Goal: Task Accomplishment & Management: Complete application form

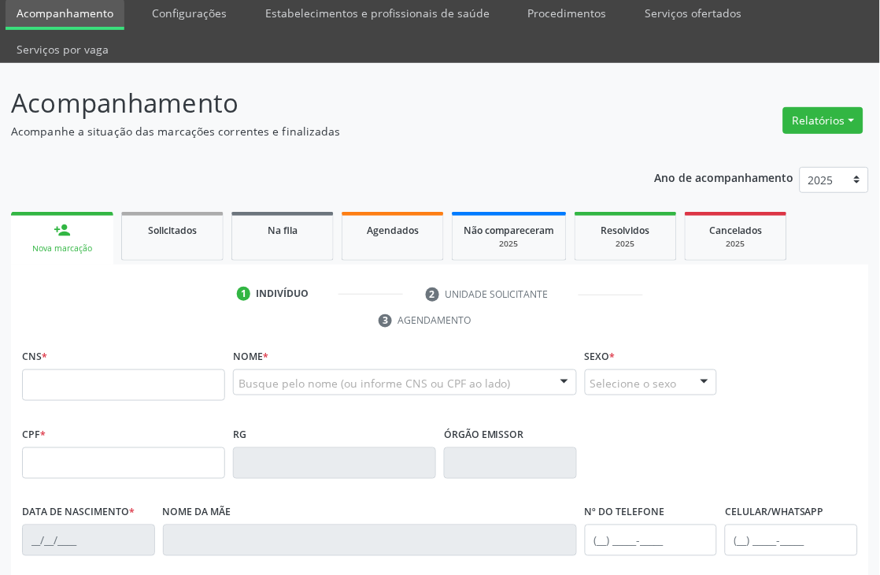
scroll to position [87, 0]
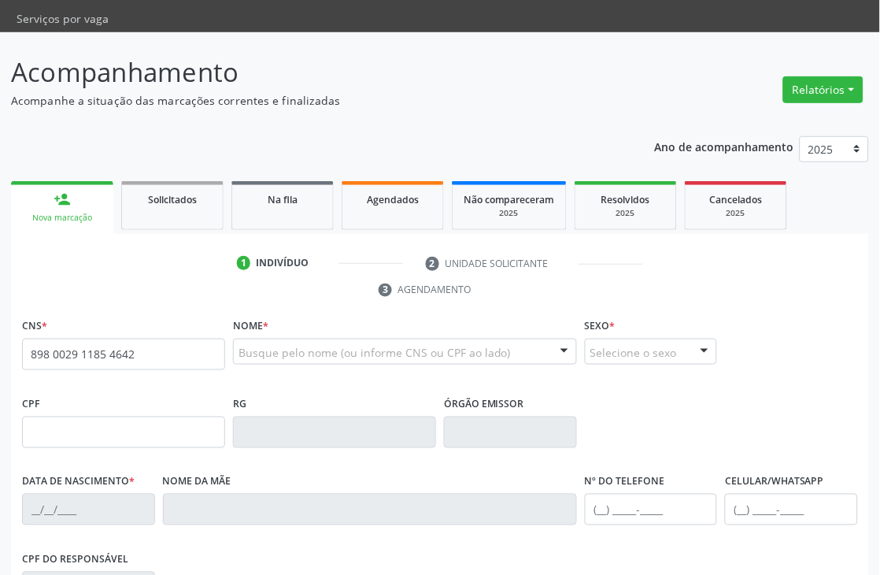
type input "898 0029 1185 4642"
type input "249.823.478-08"
type input "2[DATE]"
type input "[PERSON_NAME]"
type input "[PHONE_NUMBER]"
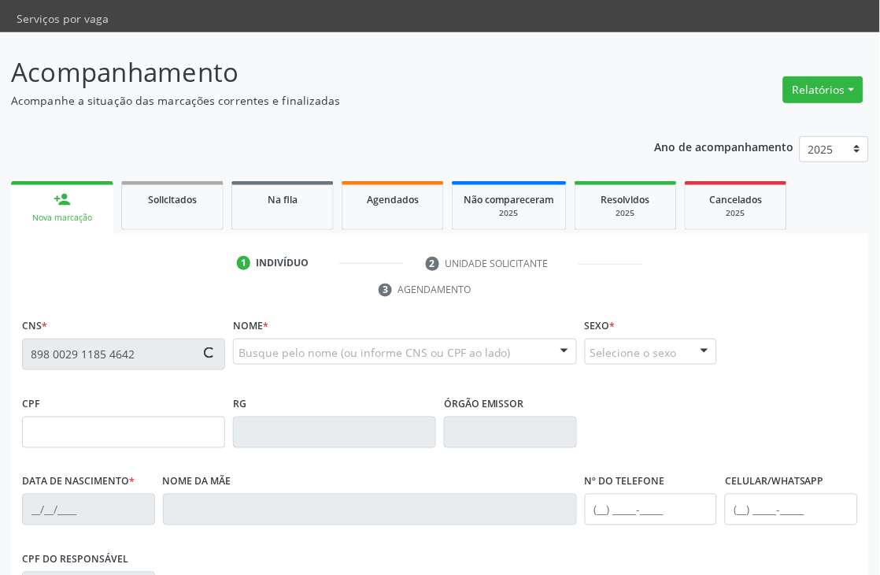
type input "[PHONE_NUMBER]"
type input "S/N"
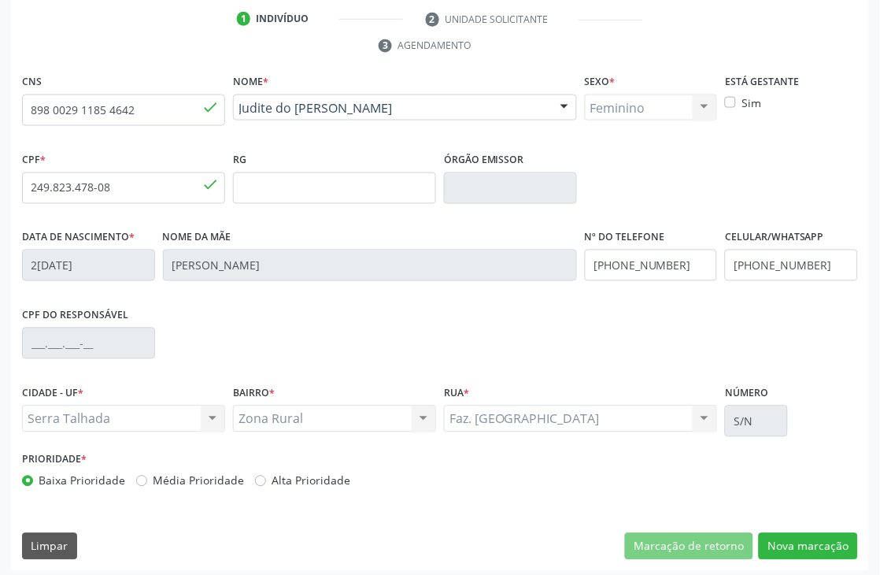
scroll to position [337, 0]
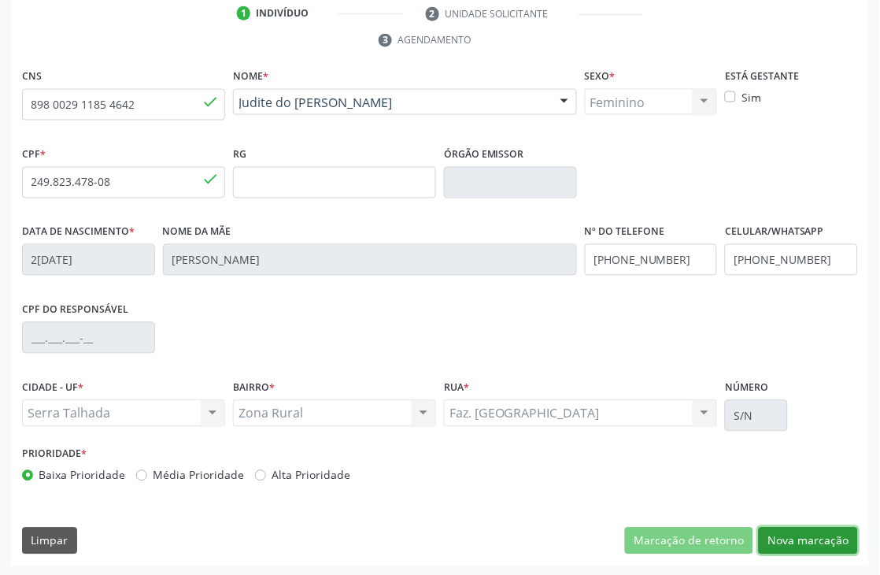
click at [832, 547] on button "Nova marcação" at bounding box center [808, 541] width 99 height 27
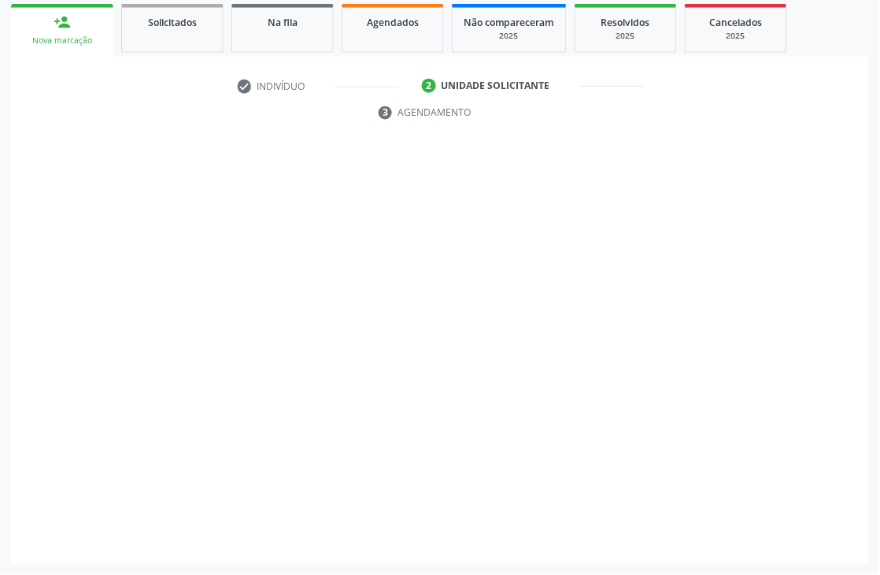
scroll to position [265, 0]
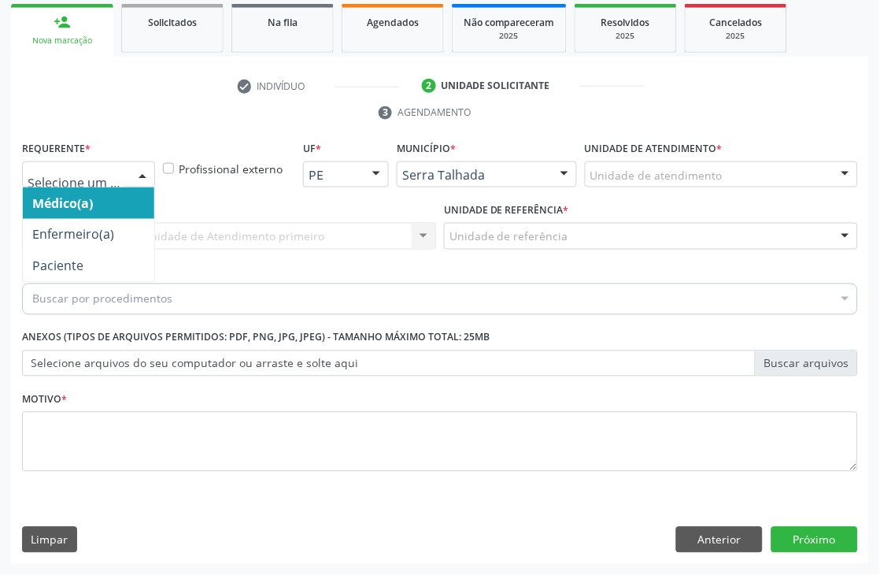
click at [74, 161] on div at bounding box center [88, 174] width 133 height 27
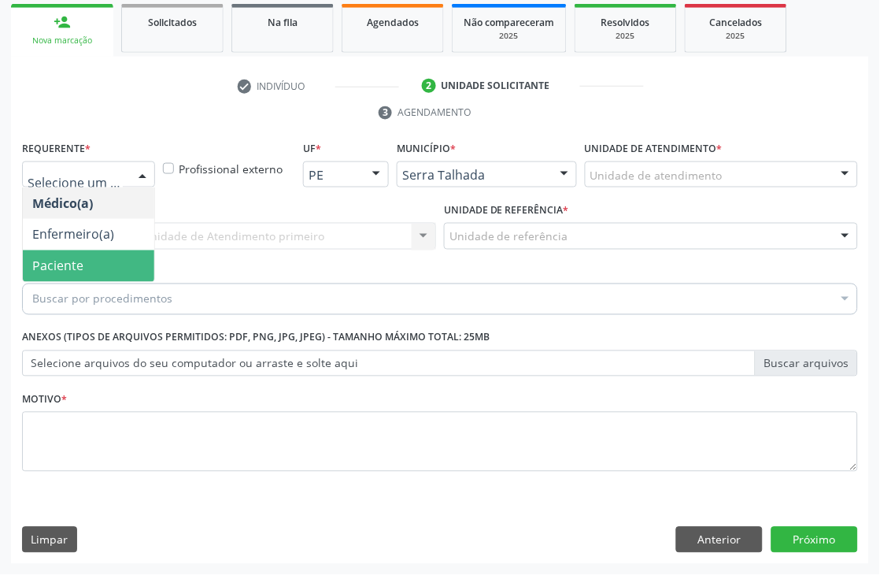
click at [71, 260] on span "Paciente" at bounding box center [57, 266] width 51 height 17
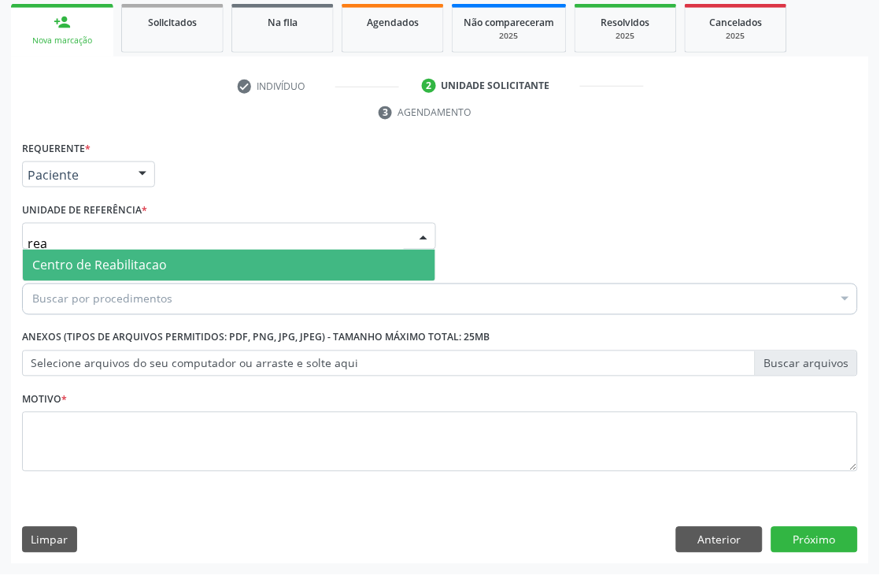
type input "reab"
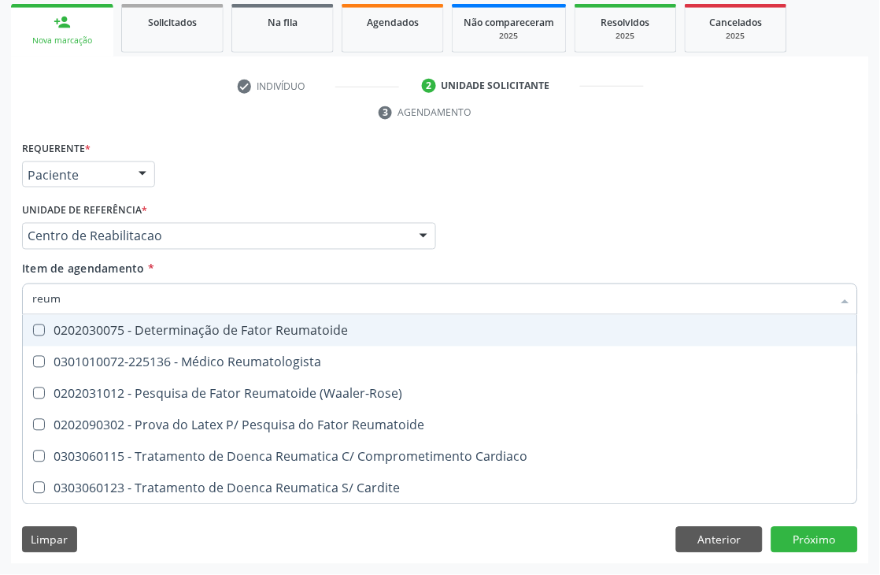
type input "reuma"
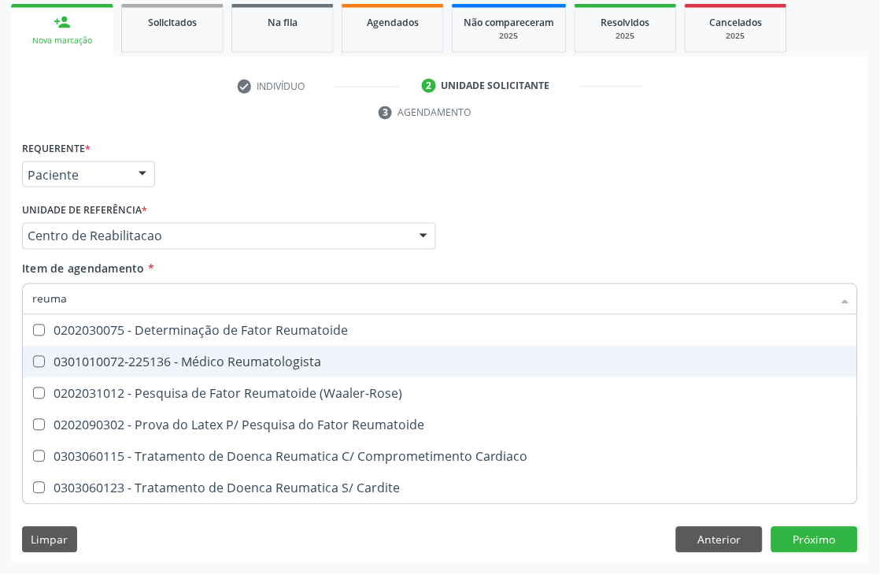
click at [148, 349] on span "0301010072-225136 - Médico Reumatologista" at bounding box center [440, 363] width 835 height 32
checkbox Reumatologista "true"
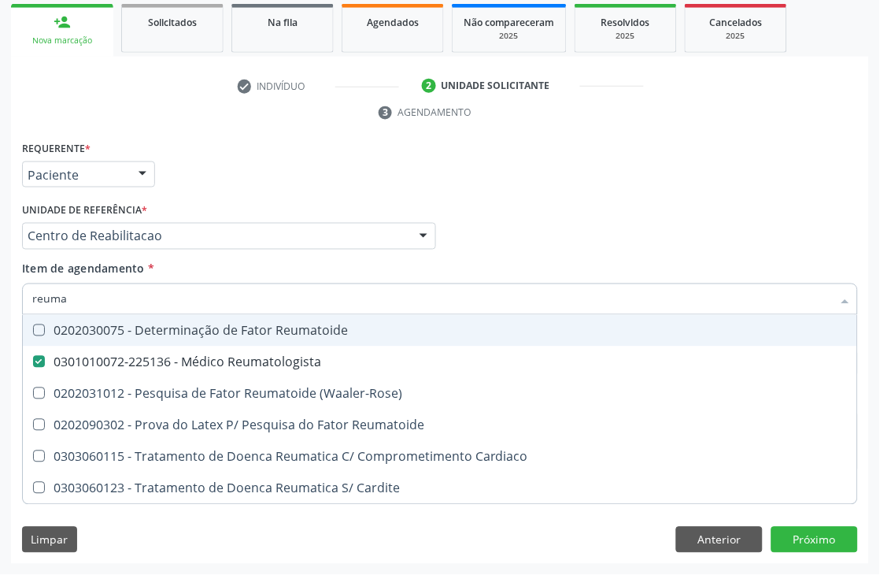
click at [310, 162] on div "Requerente * Paciente Médico(a) Enfermeiro(a) Paciente Nenhum resultado encontr…" at bounding box center [440, 167] width 844 height 61
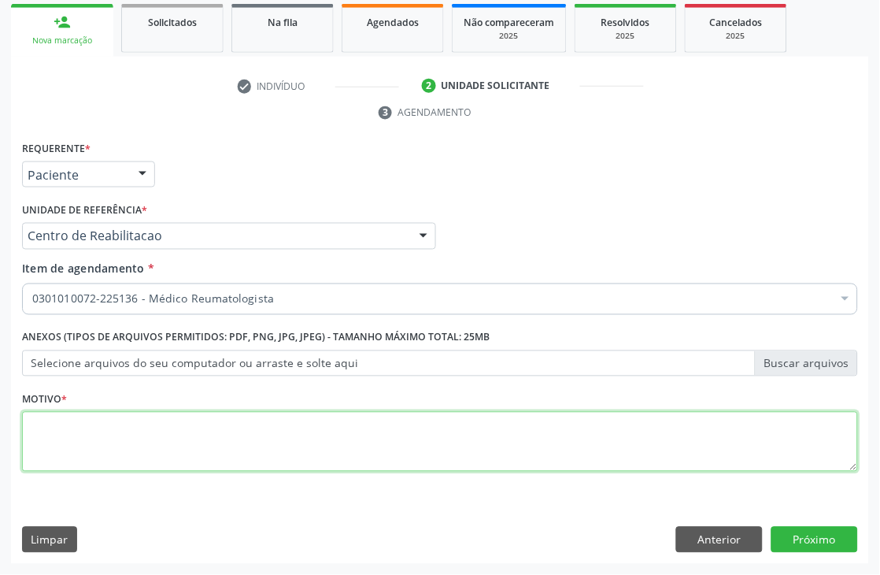
click at [60, 420] on textarea at bounding box center [440, 442] width 836 height 60
type textarea "s"
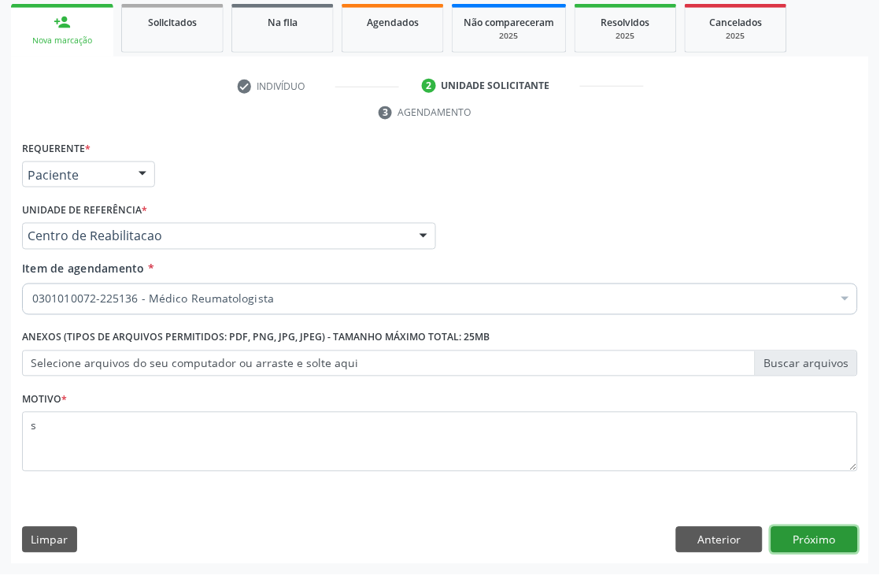
click at [814, 546] on button "Próximo" at bounding box center [815, 540] width 87 height 27
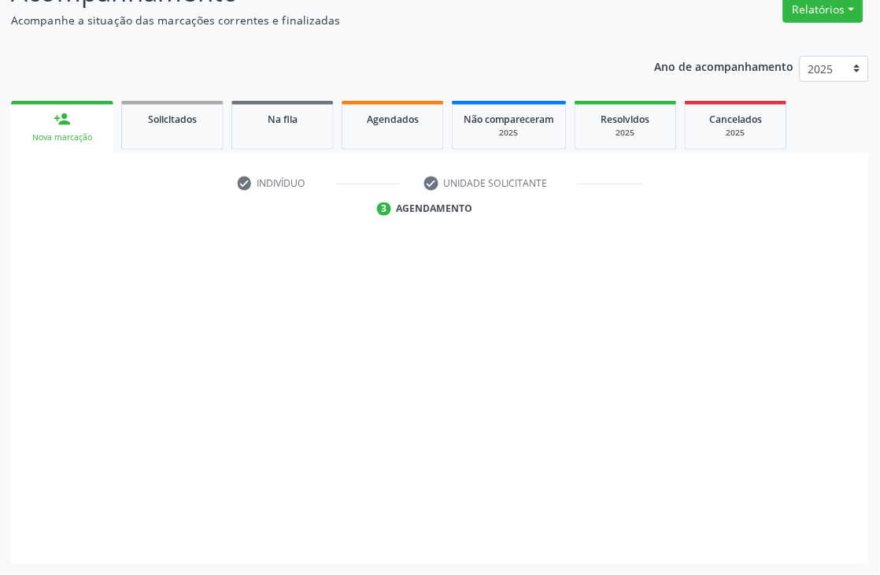
scroll to position [168, 0]
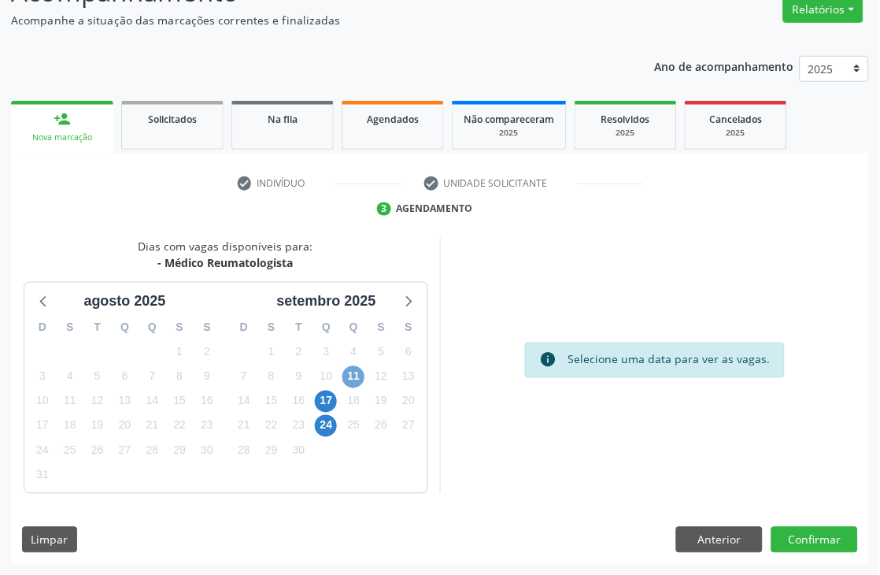
click at [344, 380] on span "11" at bounding box center [354, 377] width 22 height 22
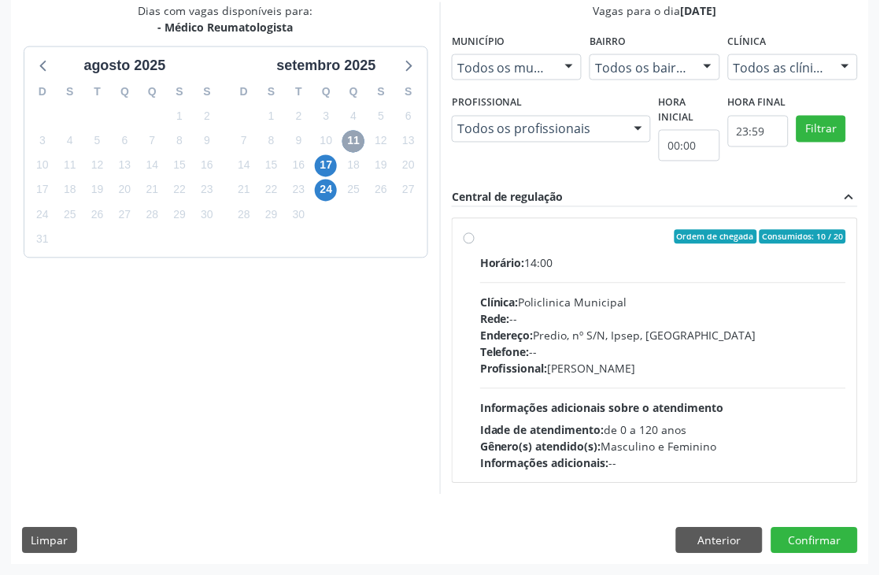
scroll to position [404, 0]
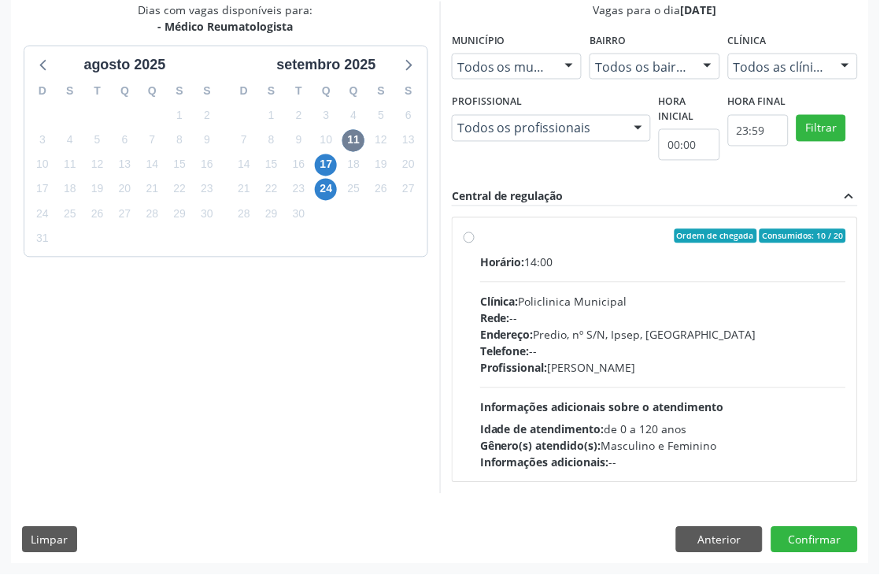
click at [545, 284] on div "Horário: 14:00 Clínica: Policlinica Municipal Rede: -- Endereço: Predio, nº S/N…" at bounding box center [663, 362] width 366 height 217
click at [475, 243] on input "Ordem de chegada Consumidos: 10 / 20 Horário: 14:00 Clínica: Policlinica Munici…" at bounding box center [469, 236] width 11 height 14
radio input "true"
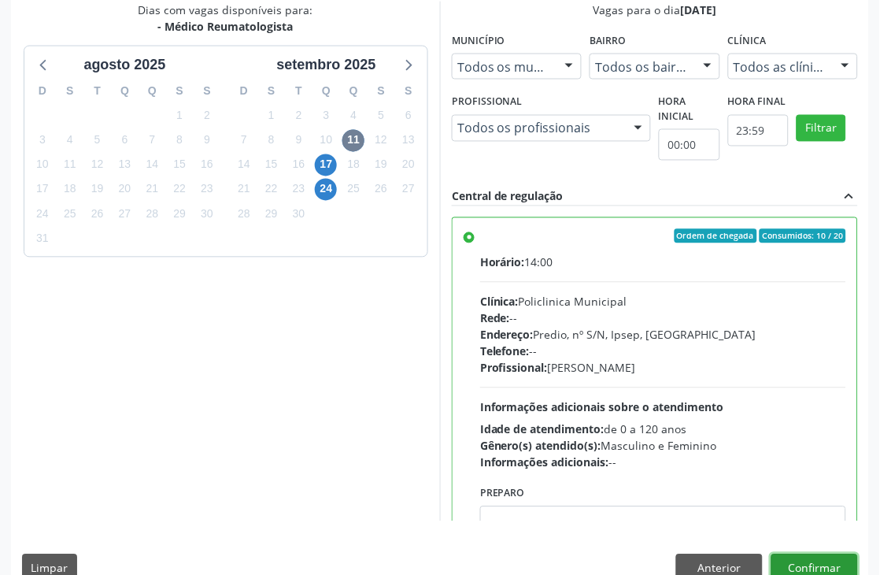
click at [821, 558] on button "Confirmar" at bounding box center [815, 567] width 87 height 27
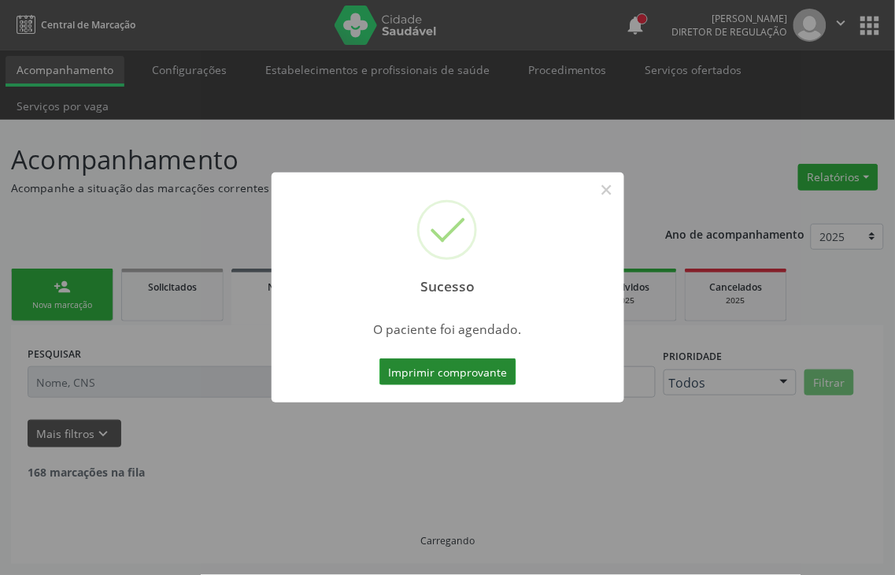
click at [462, 368] on button "Imprimir comprovante" at bounding box center [448, 371] width 137 height 27
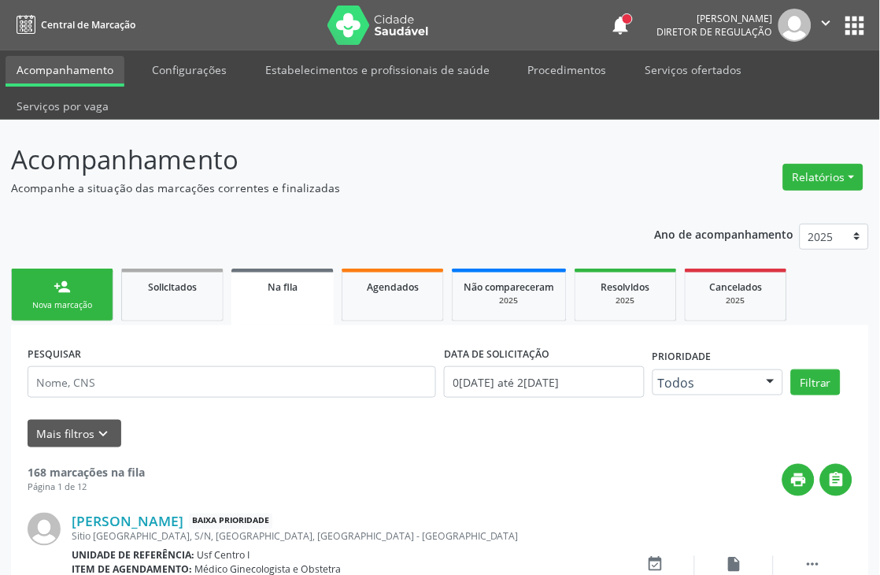
click at [75, 307] on div "Nova marcação" at bounding box center [62, 305] width 79 height 12
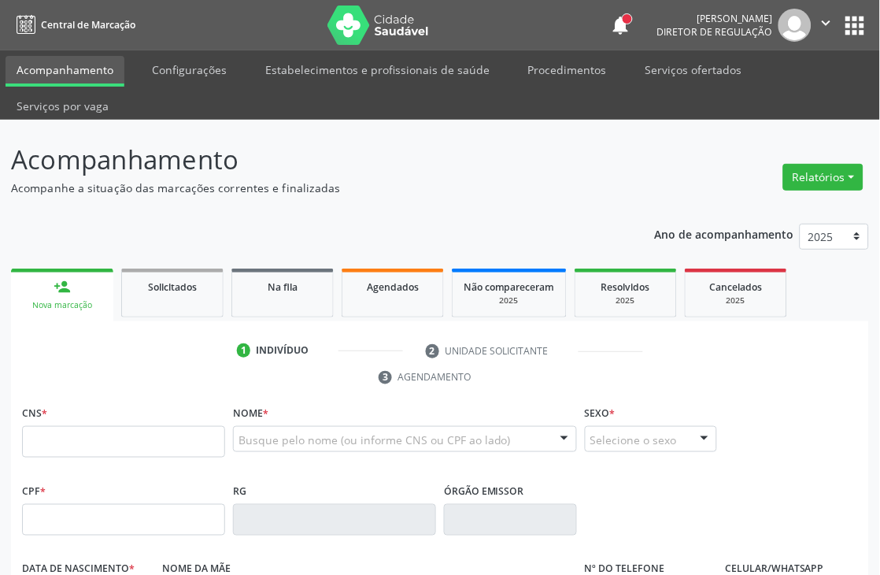
scroll to position [175, 0]
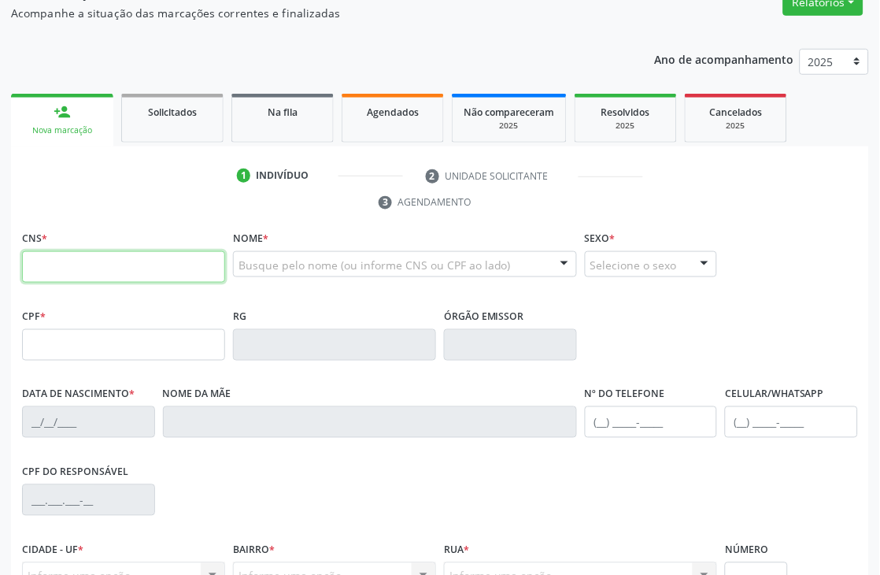
click at [89, 254] on input "text" at bounding box center [123, 267] width 203 height 32
type input "706 8062 5127 8222"
type input "053.779.334-86"
type input "[DATE]"
type input "[PERSON_NAME]"
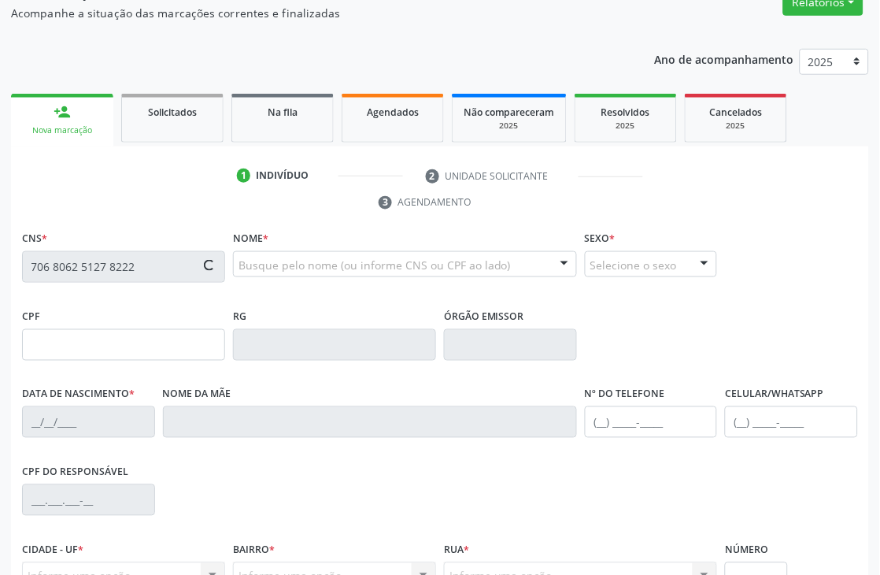
type input "[PHONE_NUMBER]"
type input "029.986.354-90"
type input "S/N"
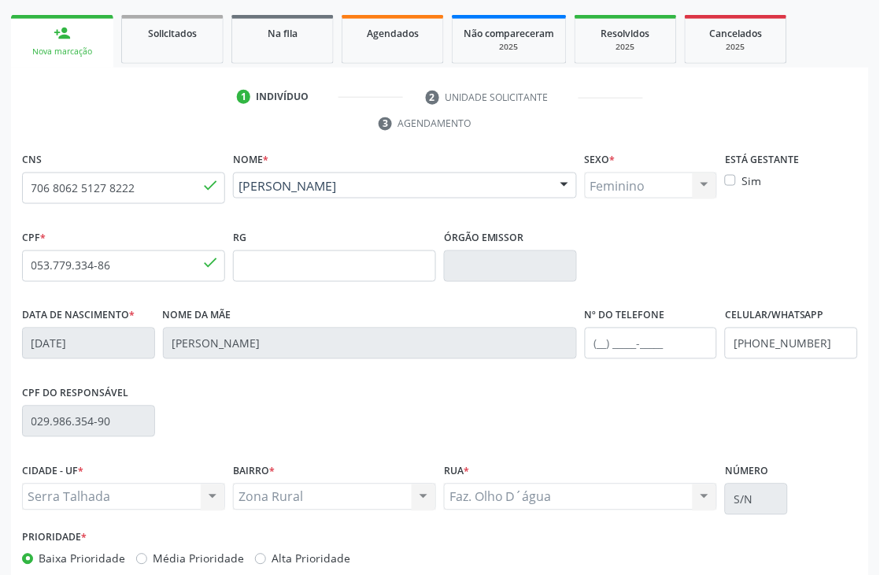
scroll to position [337, 0]
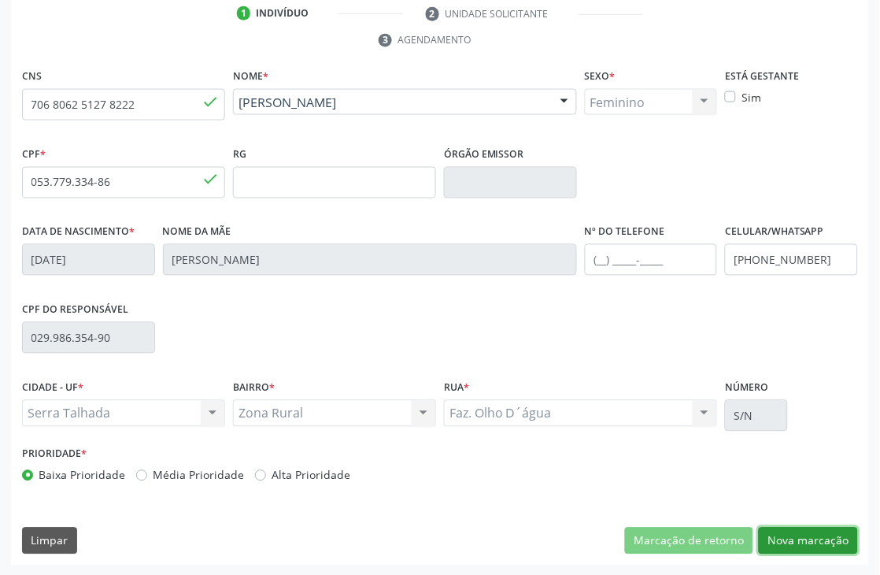
click at [769, 532] on button "Nova marcação" at bounding box center [808, 541] width 99 height 27
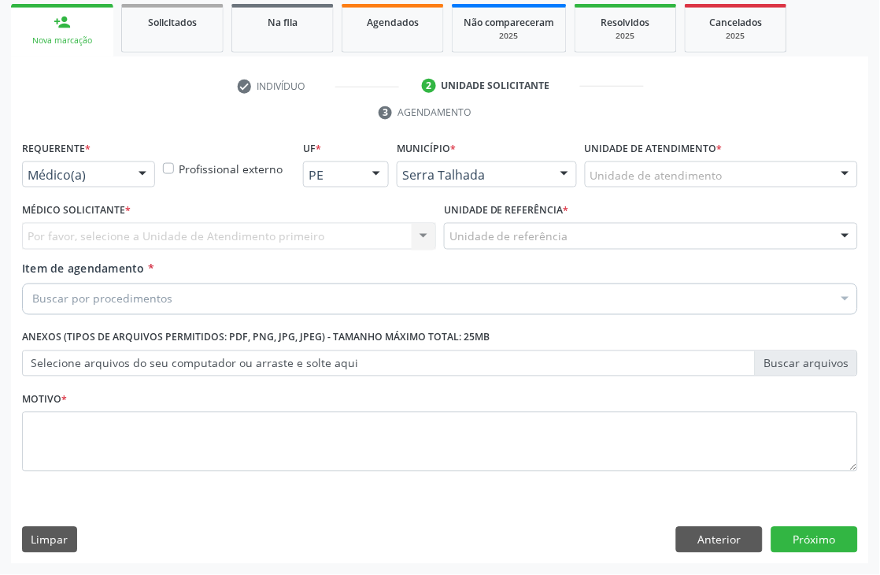
scroll to position [265, 0]
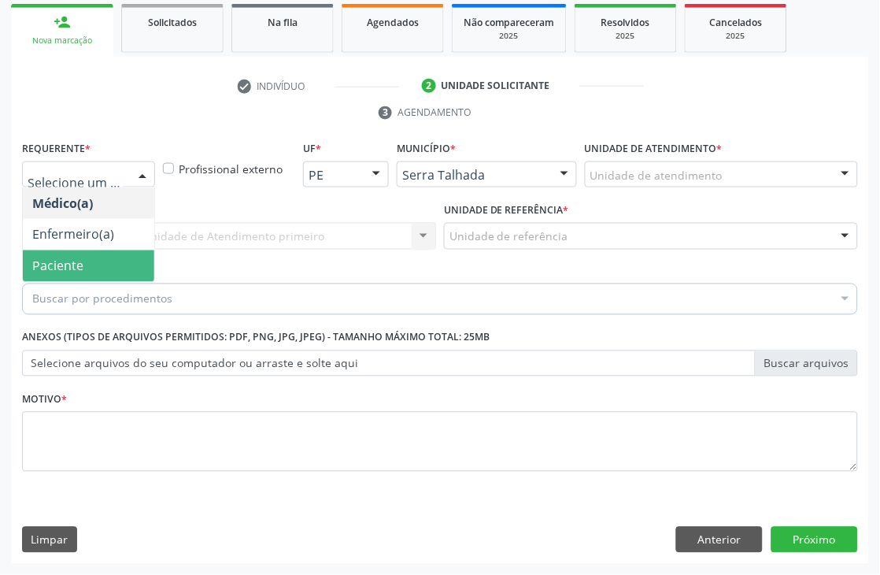
click at [74, 255] on span "Paciente" at bounding box center [89, 266] width 132 height 32
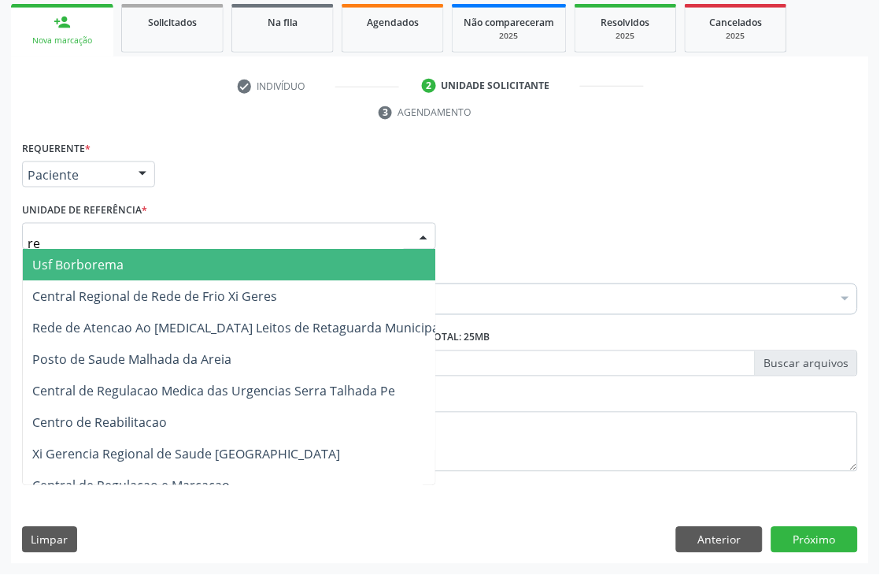
type input "rea"
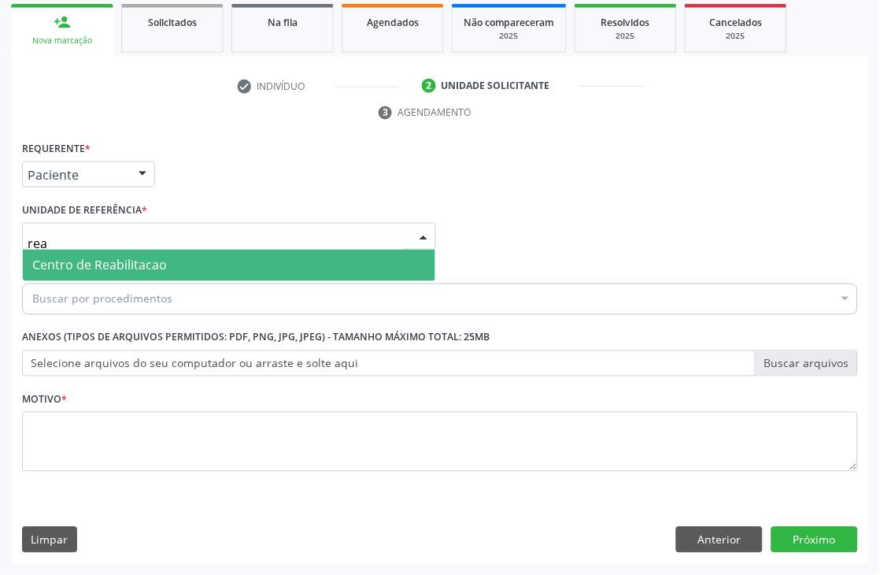
click at [83, 257] on span "Centro de Reabilitacao" at bounding box center [99, 265] width 135 height 17
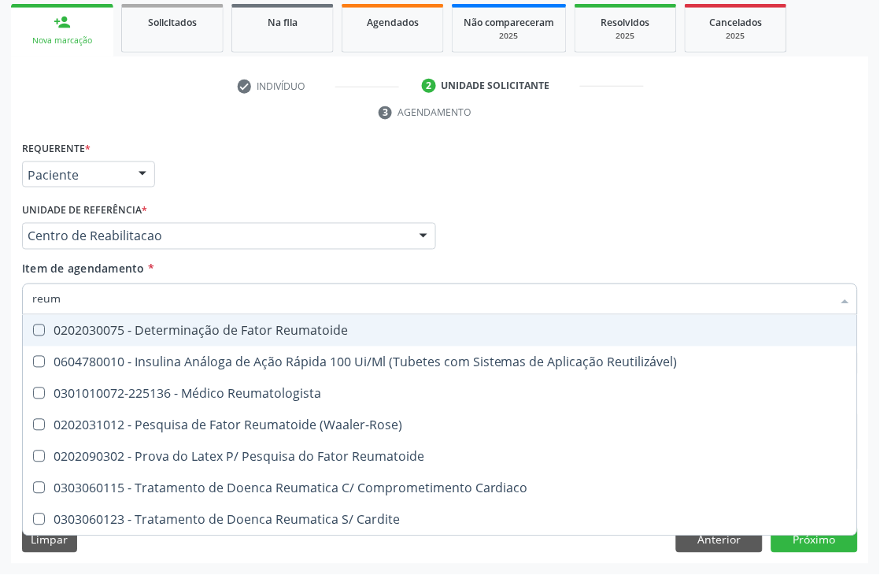
type input "reuma"
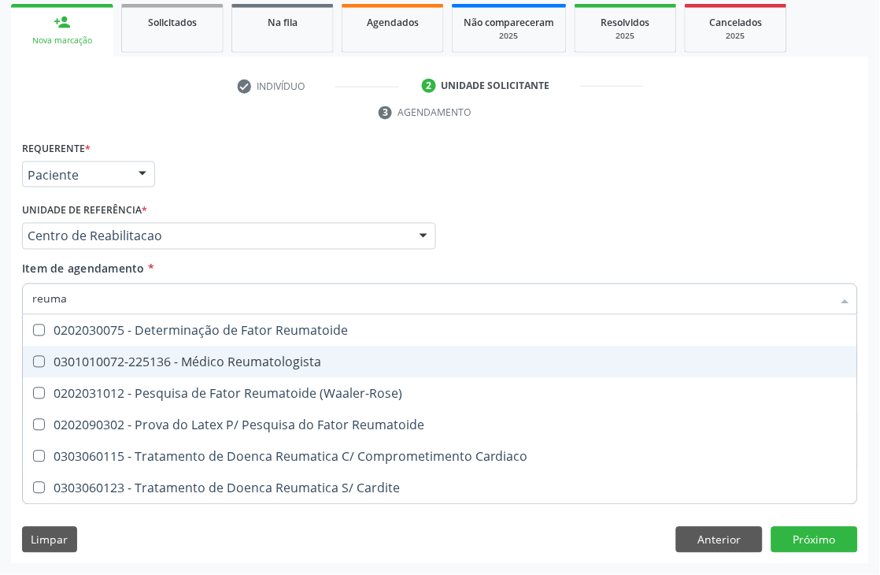
click at [83, 358] on div "0301010072-225136 - Médico Reumatologista" at bounding box center [440, 362] width 816 height 13
checkbox Reumatologista "true"
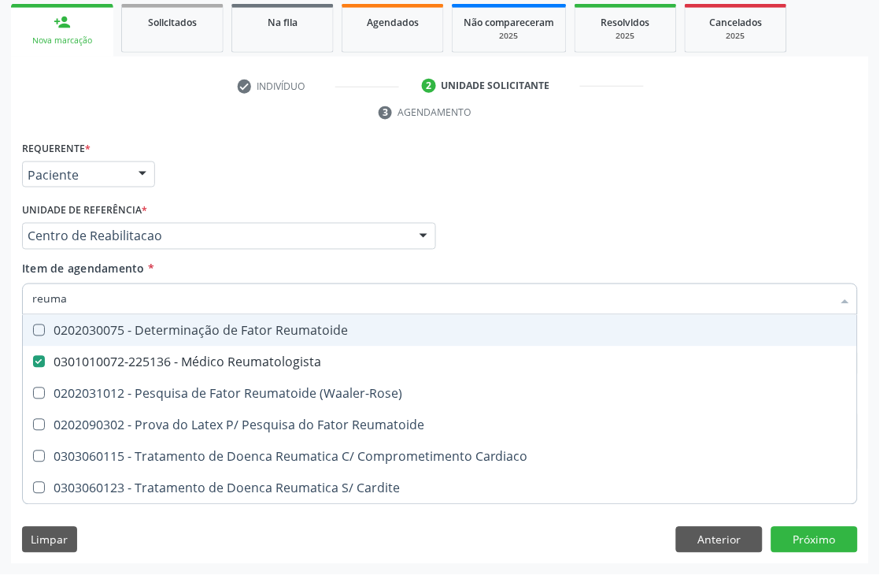
click at [205, 150] on div "Requerente * Paciente Médico(a) Enfermeiro(a) Paciente Nenhum resultado encontr…" at bounding box center [440, 167] width 844 height 61
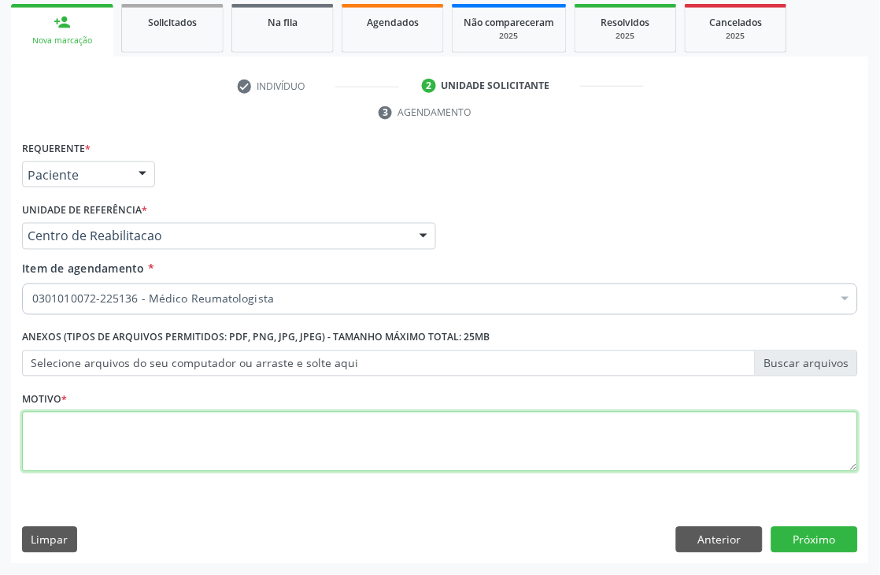
click at [98, 443] on textarea at bounding box center [440, 442] width 836 height 60
type textarea "."
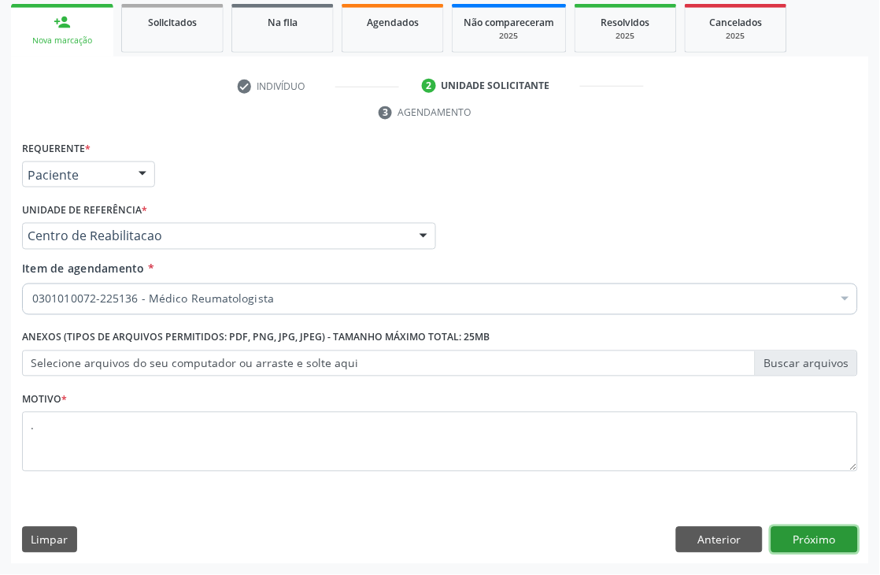
click at [840, 541] on button "Próximo" at bounding box center [815, 540] width 87 height 27
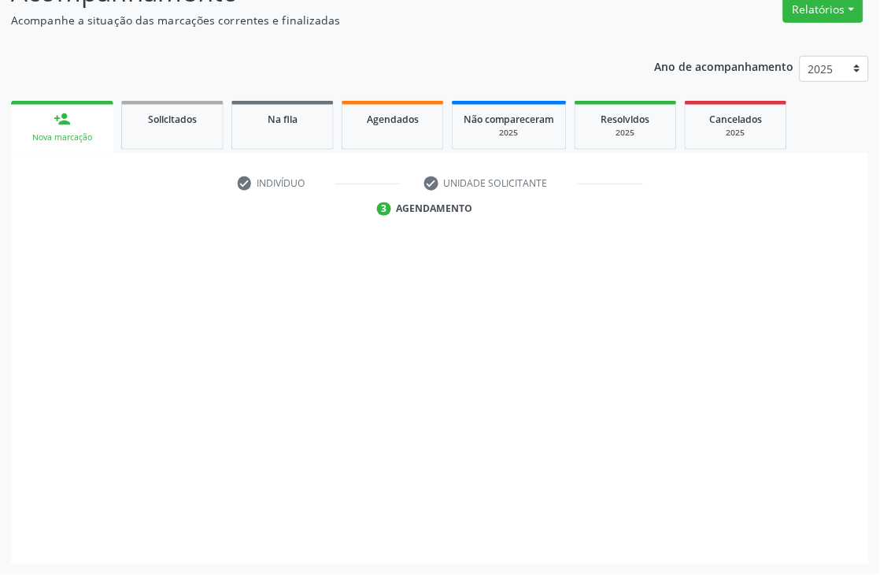
scroll to position [168, 0]
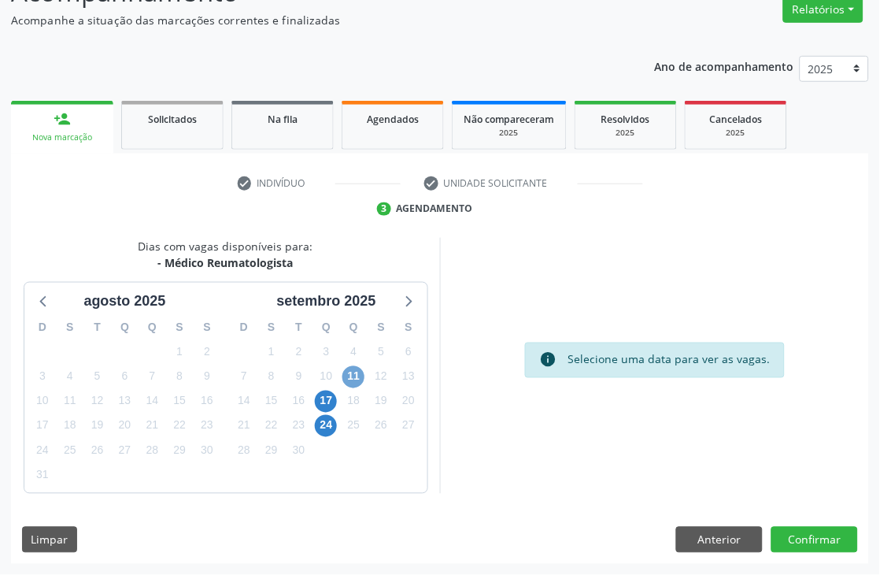
click at [351, 380] on span "11" at bounding box center [354, 377] width 22 height 22
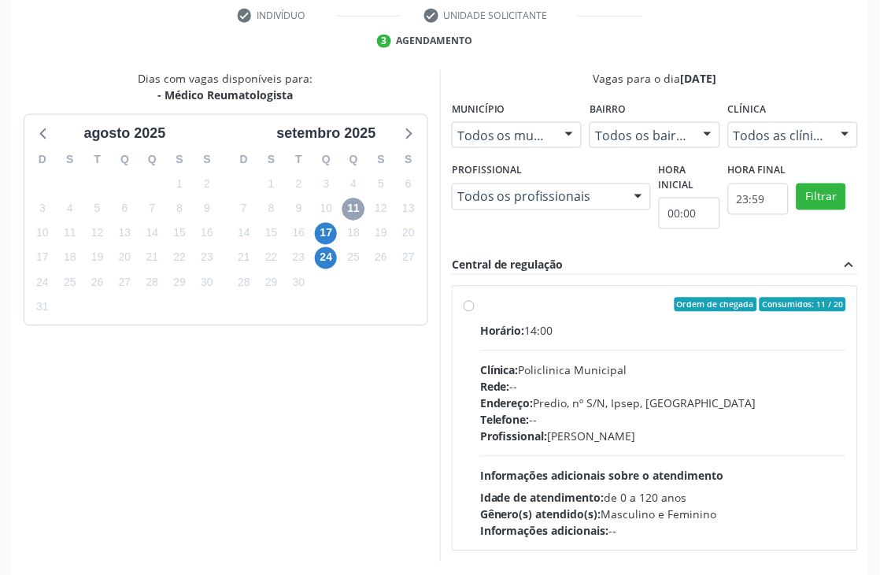
scroll to position [343, 0]
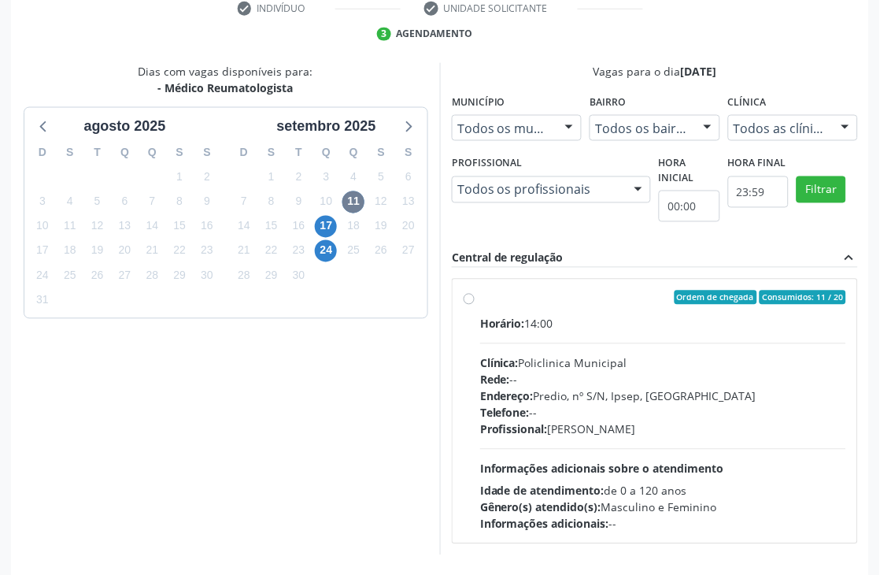
click at [579, 391] on div "Endereço: Predio, nº S/N, Ipsep, [GEOGRAPHIC_DATA]" at bounding box center [663, 396] width 366 height 17
click at [475, 305] on input "Ordem de chegada Consumidos: 11 / 20 Horário: 14:00 Clínica: Policlinica Munici…" at bounding box center [469, 298] width 11 height 14
radio input "true"
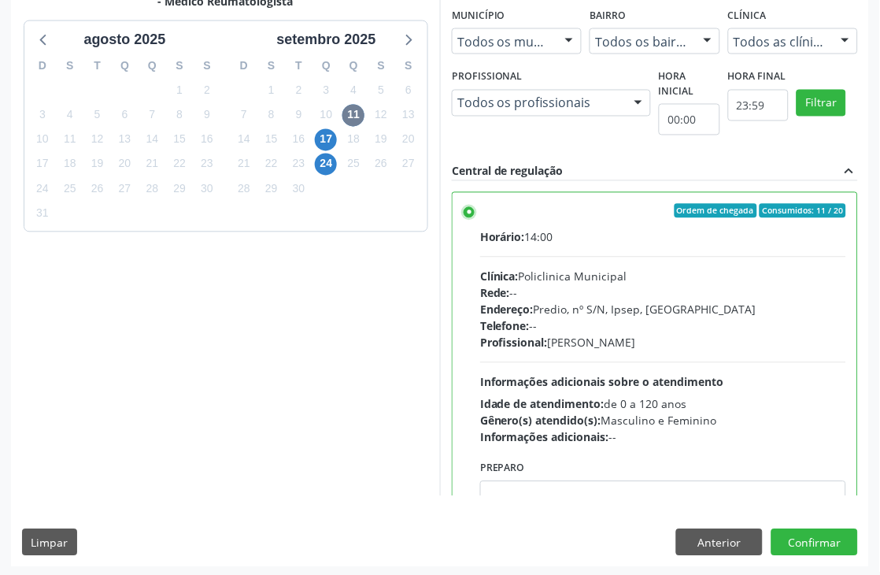
scroll to position [432, 0]
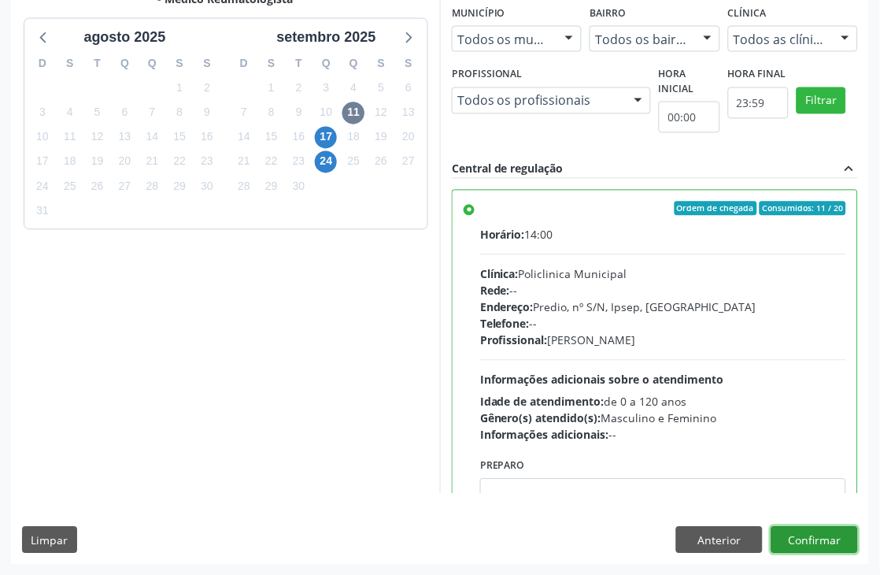
click at [822, 540] on button "Confirmar" at bounding box center [815, 540] width 87 height 27
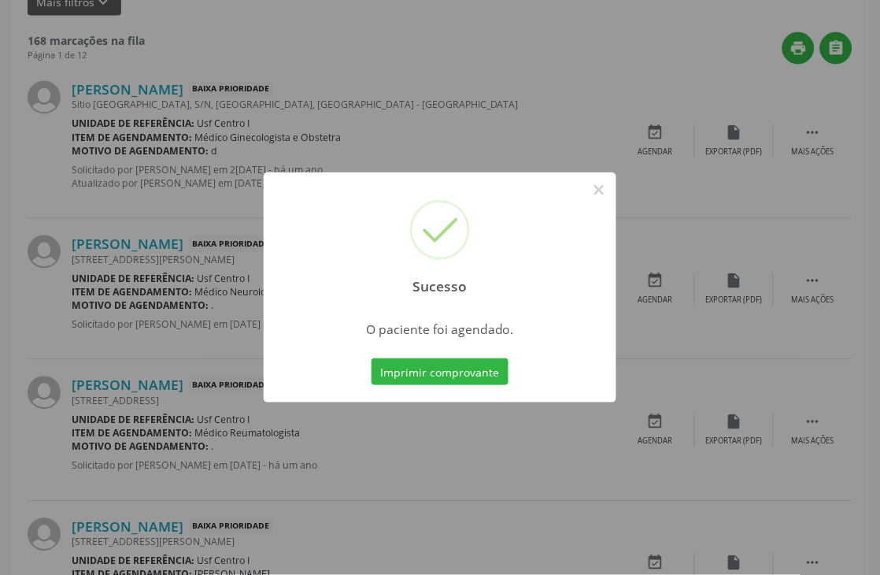
scroll to position [0, 0]
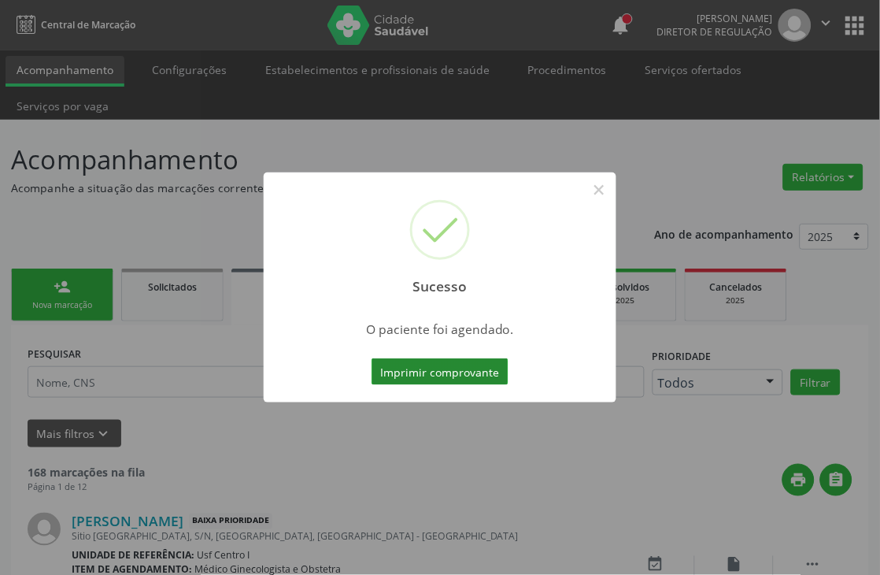
click at [384, 367] on button "Imprimir comprovante" at bounding box center [440, 371] width 137 height 27
